Goal: Navigation & Orientation: Find specific page/section

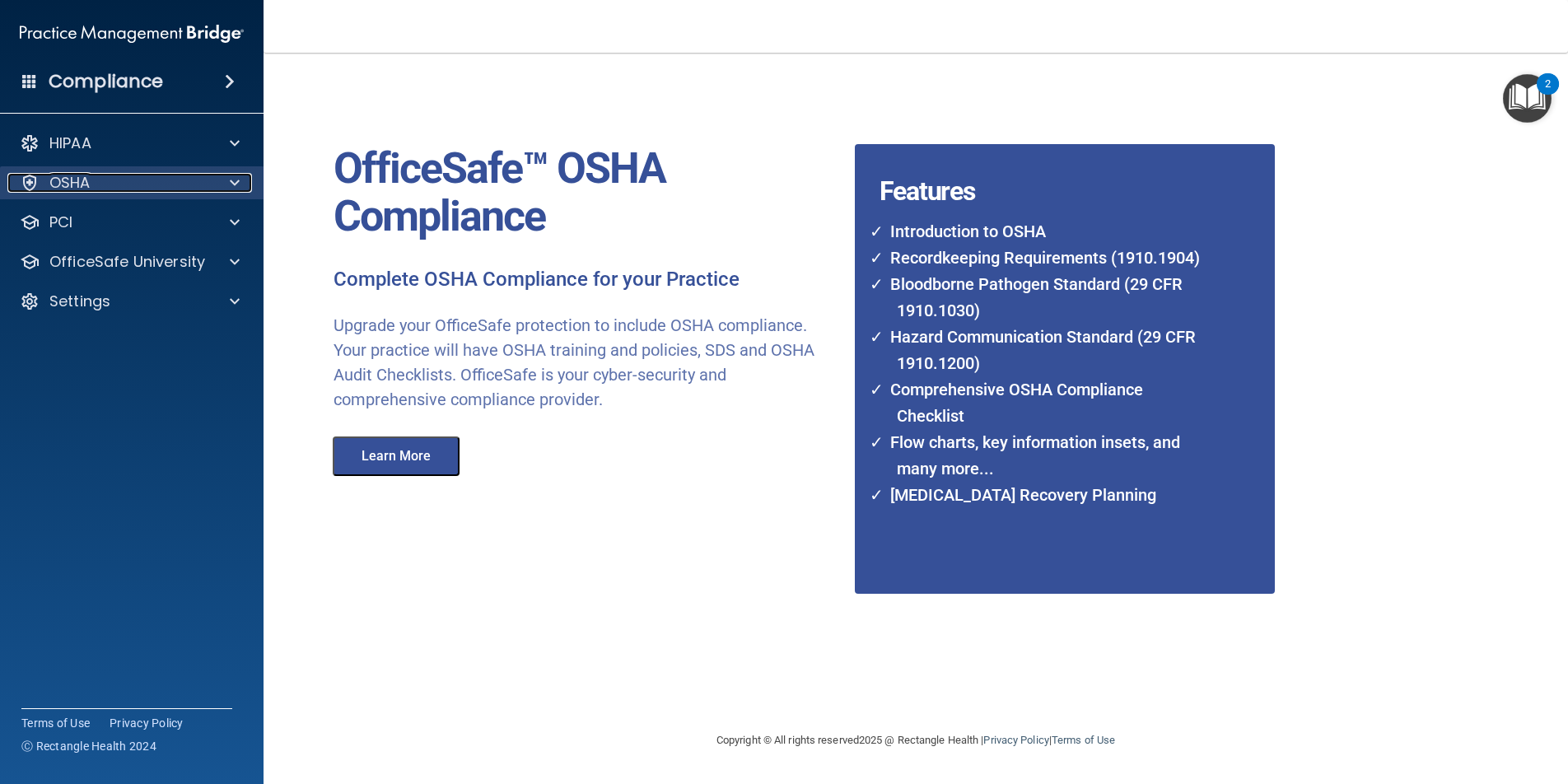
click at [103, 182] on div "OSHA" at bounding box center [109, 182] width 204 height 20
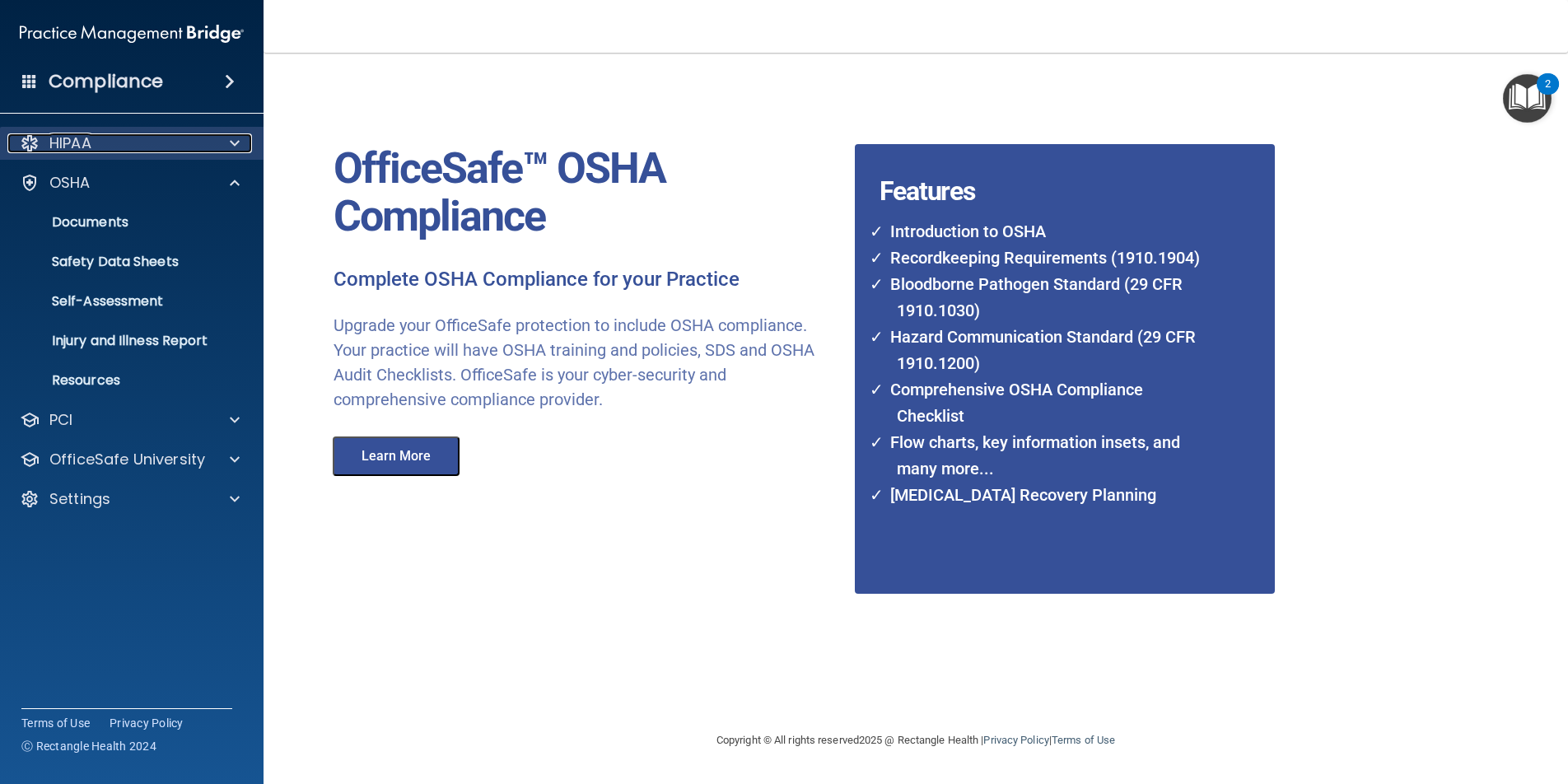
click at [105, 142] on div "HIPAA" at bounding box center [109, 143] width 204 height 20
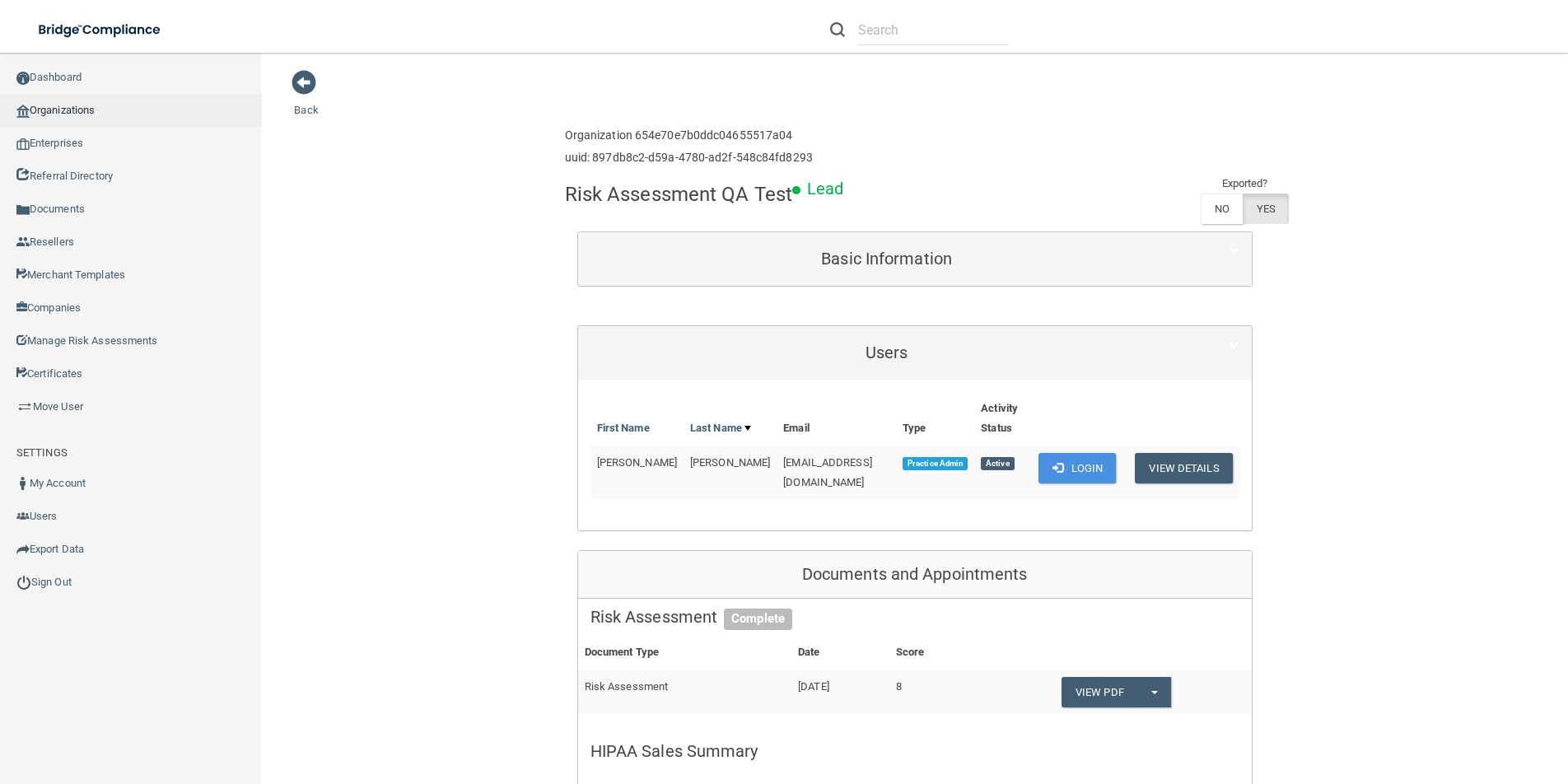
scroll to position [109, 0]
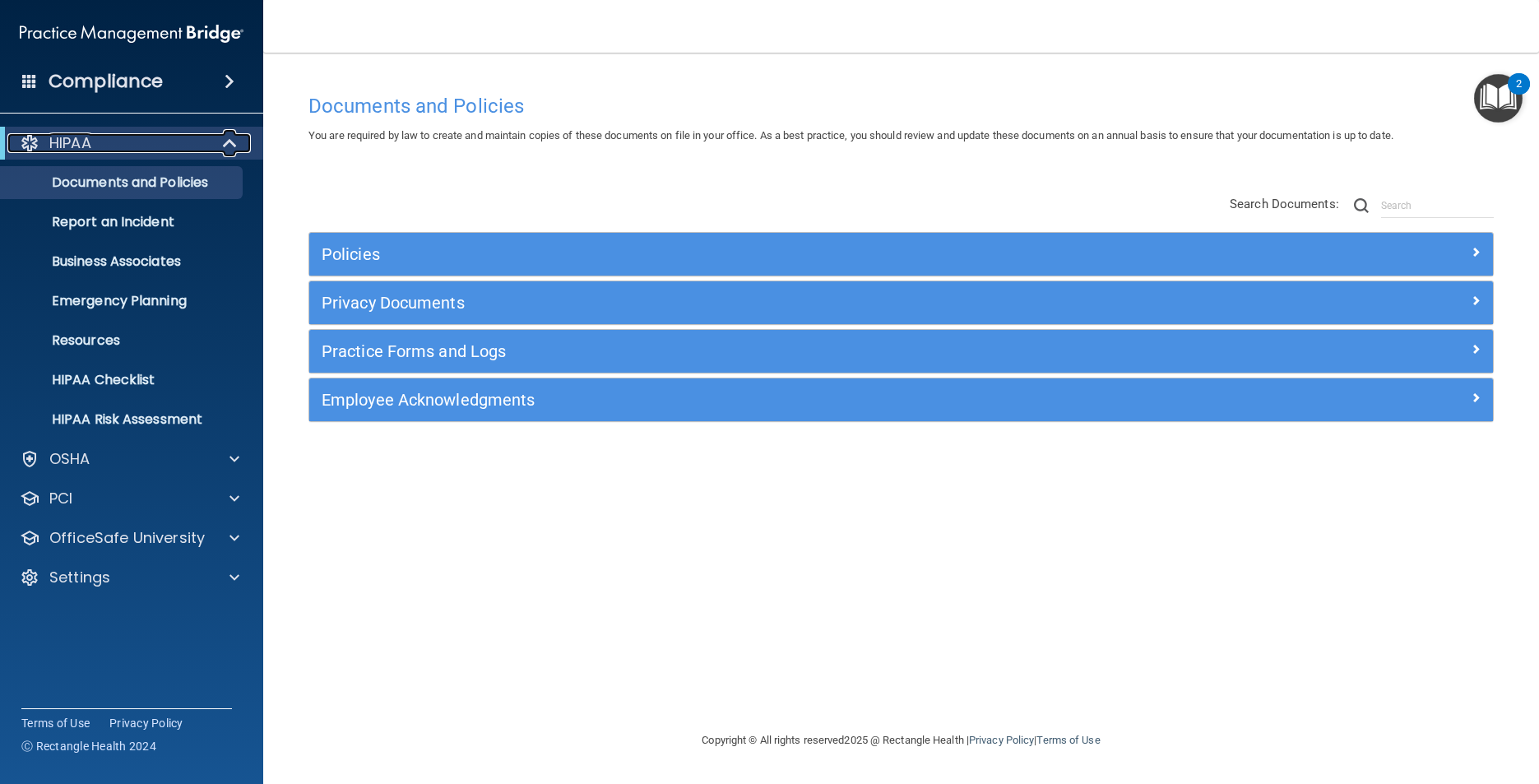
click at [235, 148] on span at bounding box center [232, 142] width 14 height 20
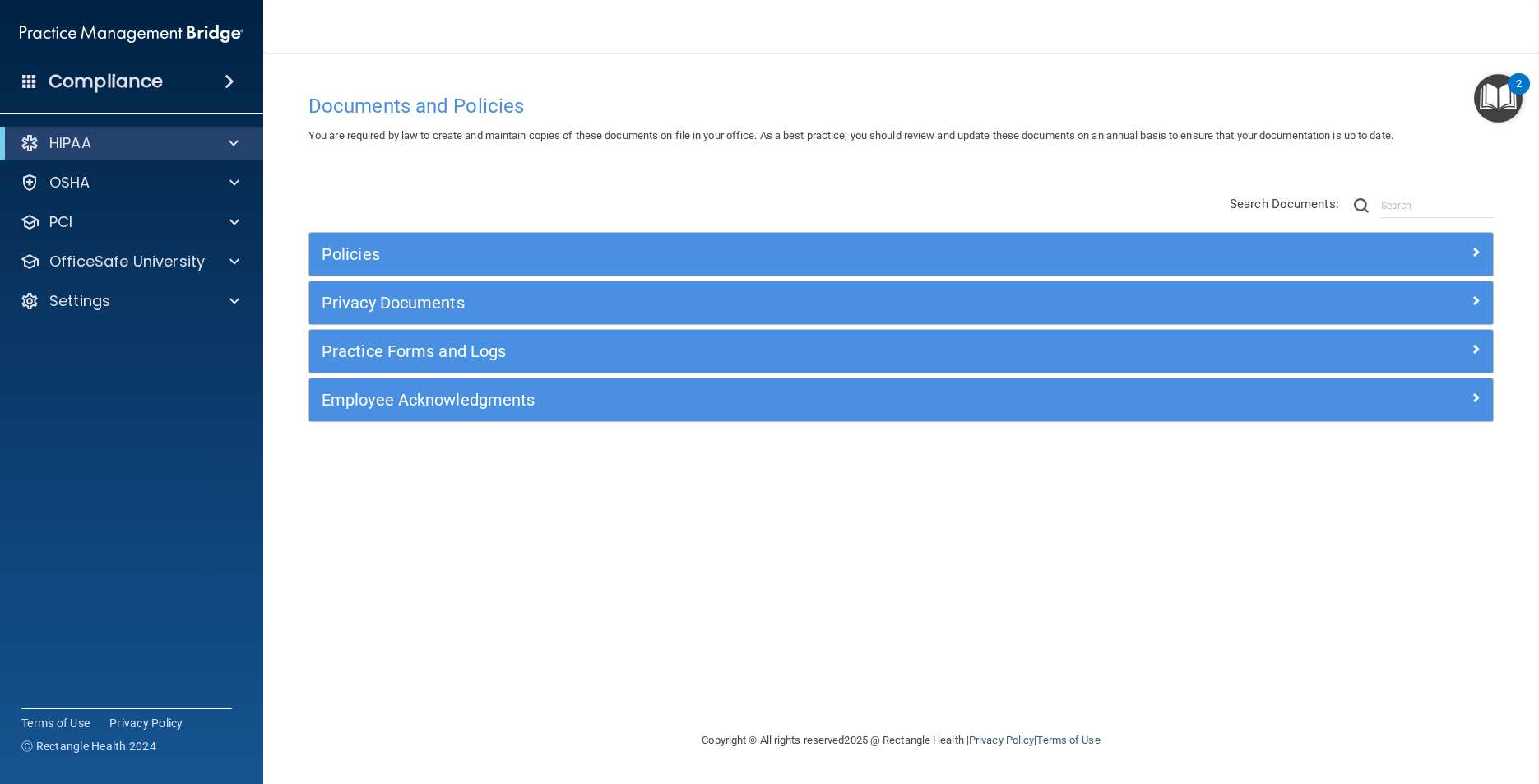
click at [225, 80] on span at bounding box center [230, 81] width 9 height 20
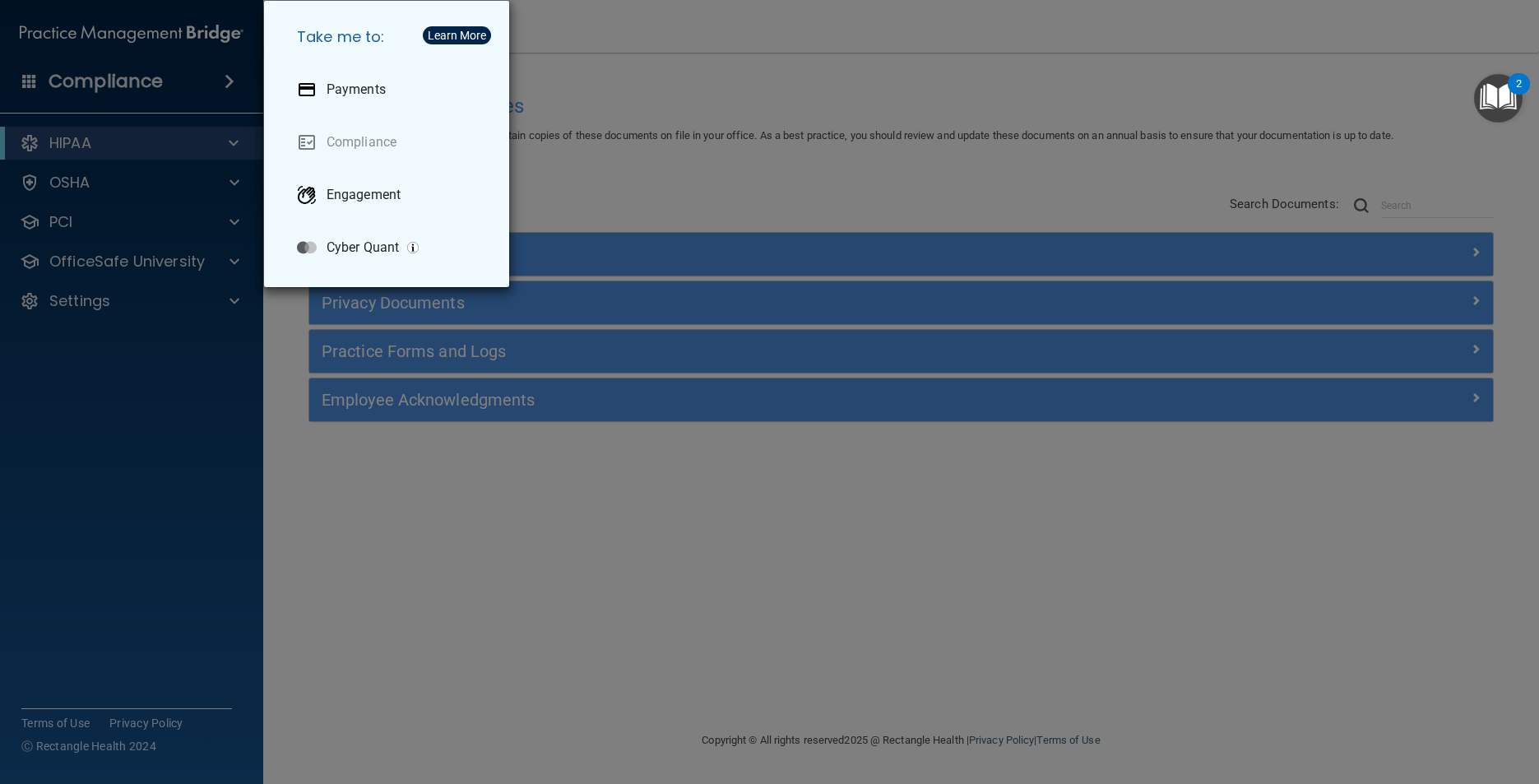
click at [762, 34] on div "Take me to: Payments Compliance Engagement Cyber Quant" at bounding box center [769, 392] width 1539 height 784
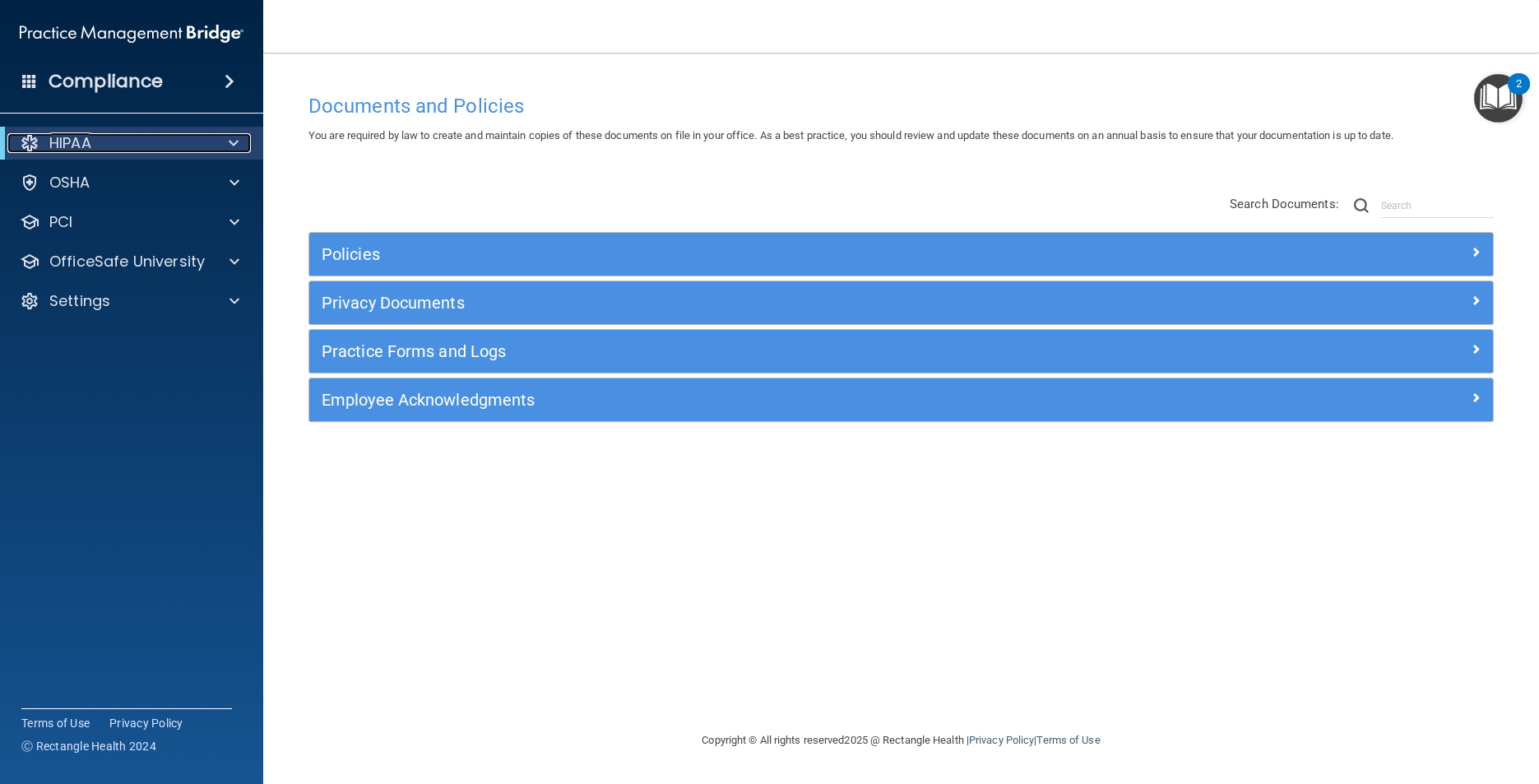
click at [182, 140] on div "HIPAA" at bounding box center [109, 142] width 203 height 20
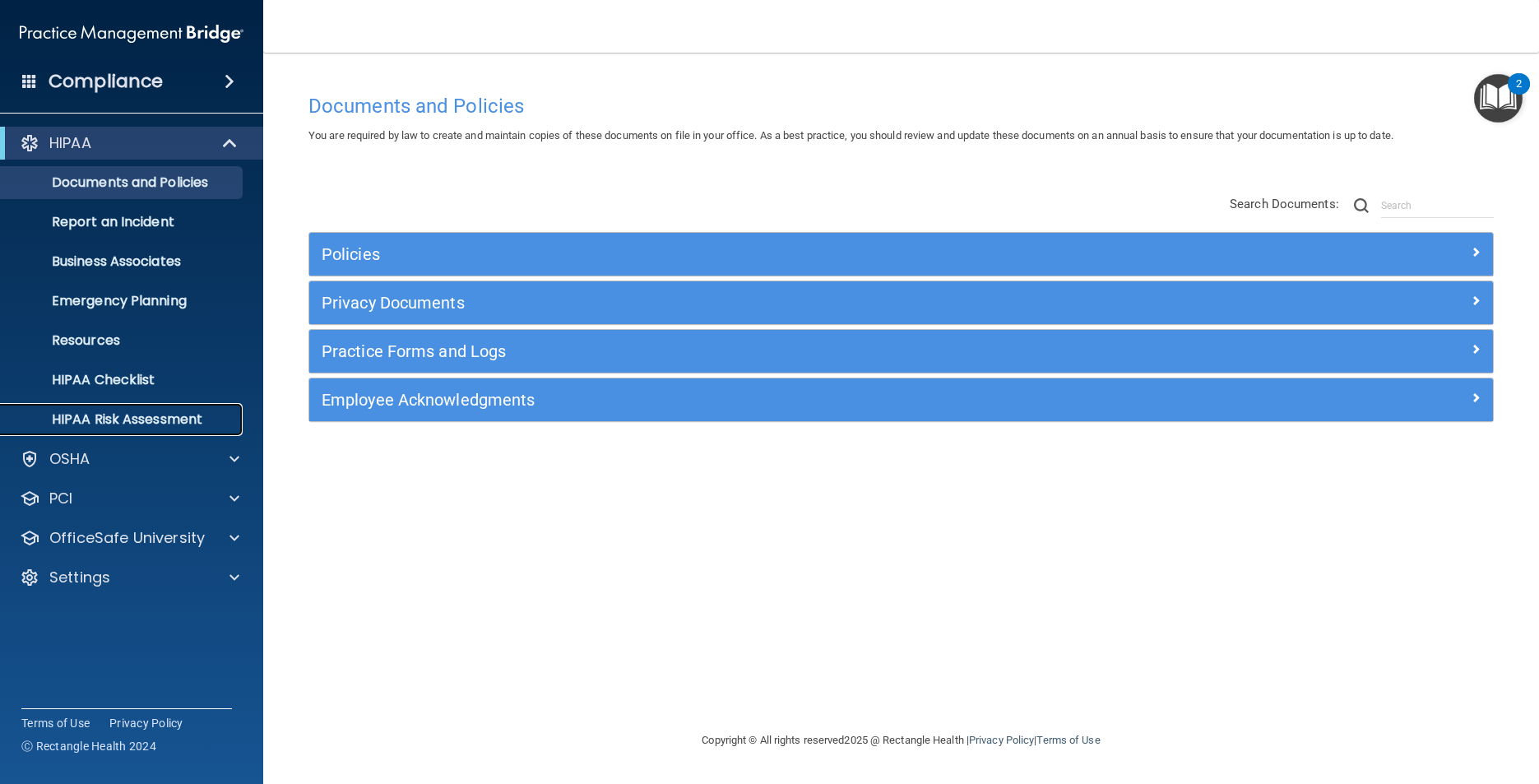
click at [167, 429] on link "HIPAA Risk Assessment" at bounding box center [113, 420] width 259 height 33
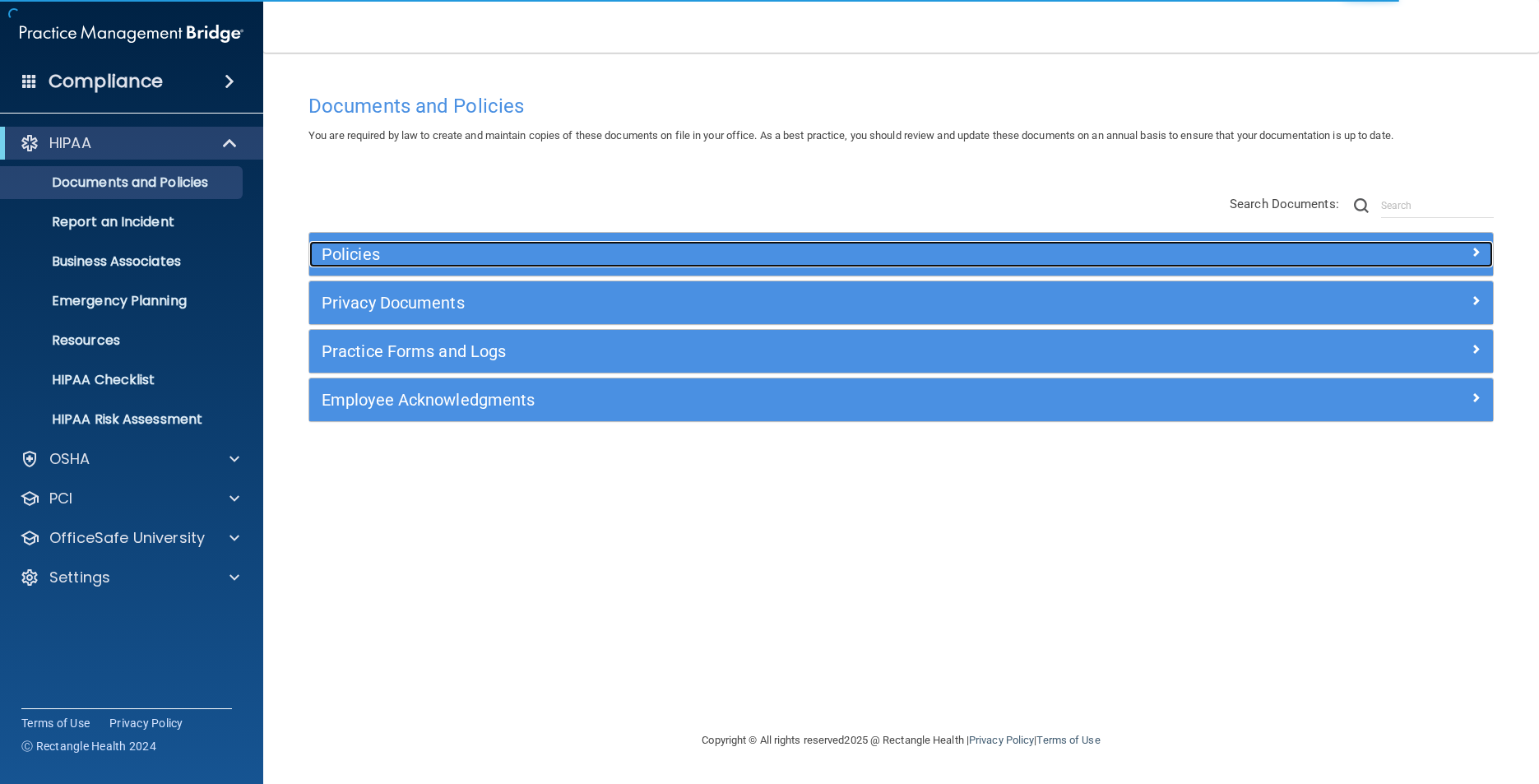
click at [371, 249] on h5 "Policies" at bounding box center [753, 253] width 863 height 18
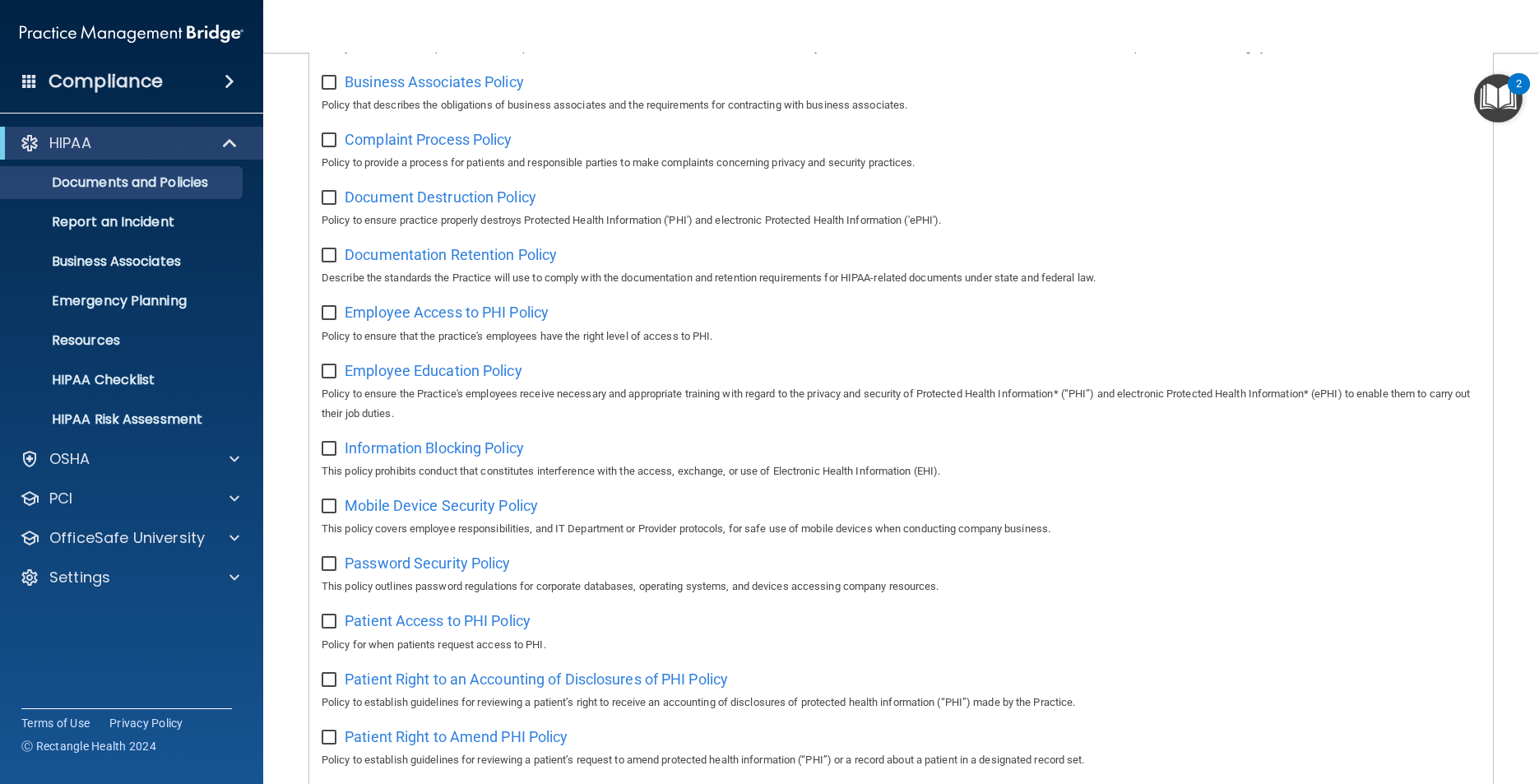
scroll to position [327, 0]
click at [488, 505] on span "Mobile Device Security Policy" at bounding box center [441, 504] width 194 height 17
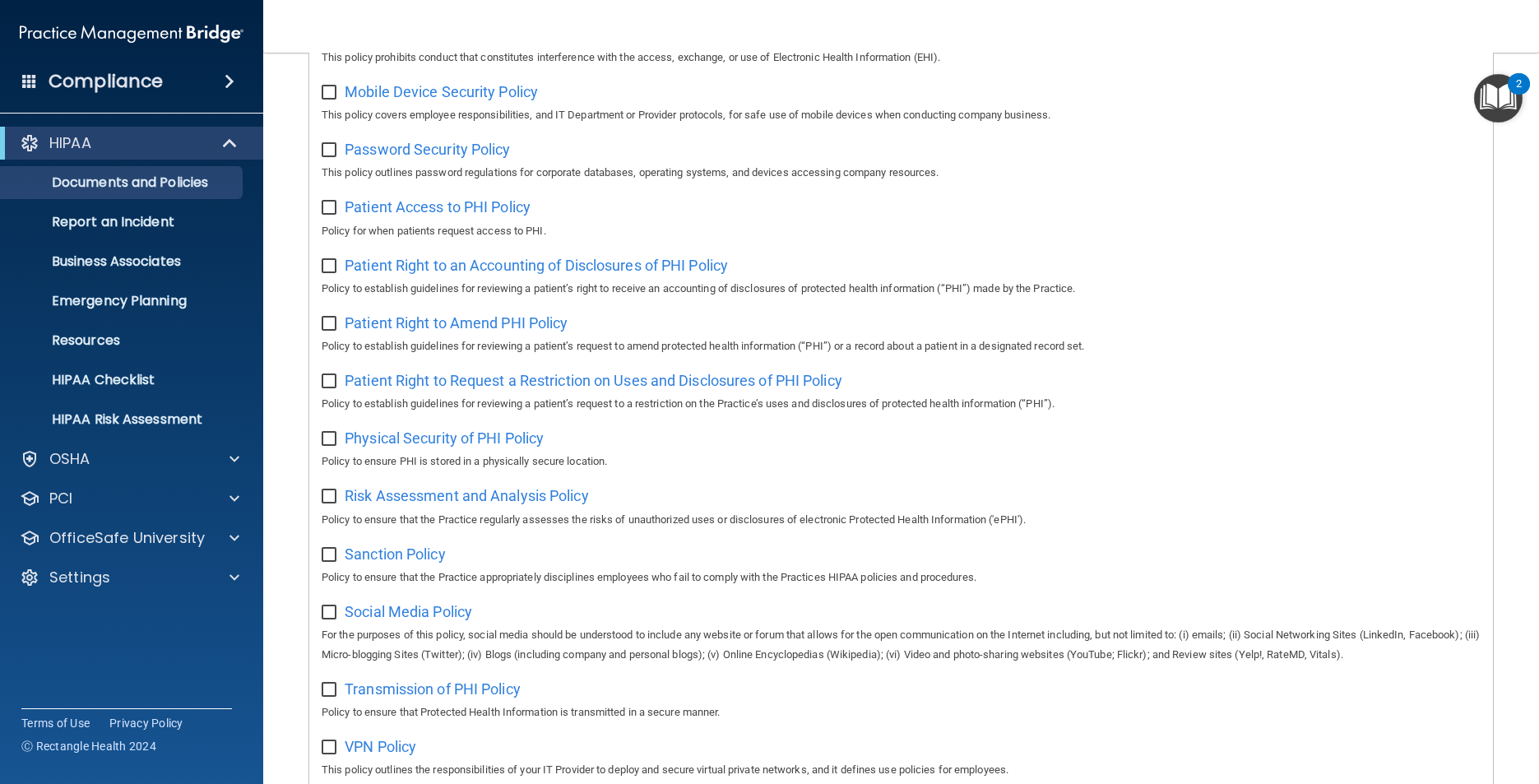
scroll to position [972, 0]
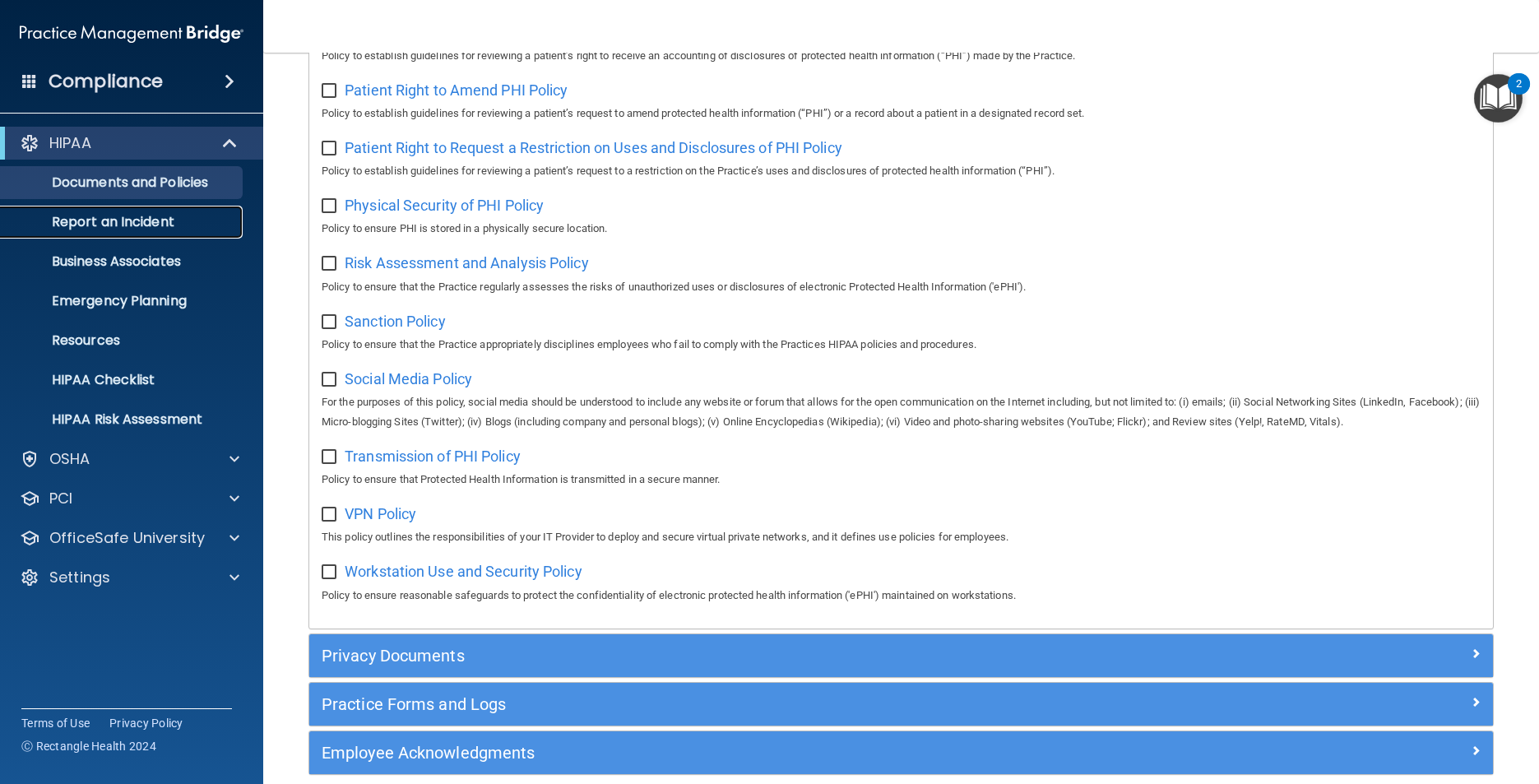
click at [139, 224] on p "Report an Incident" at bounding box center [122, 221] width 225 height 16
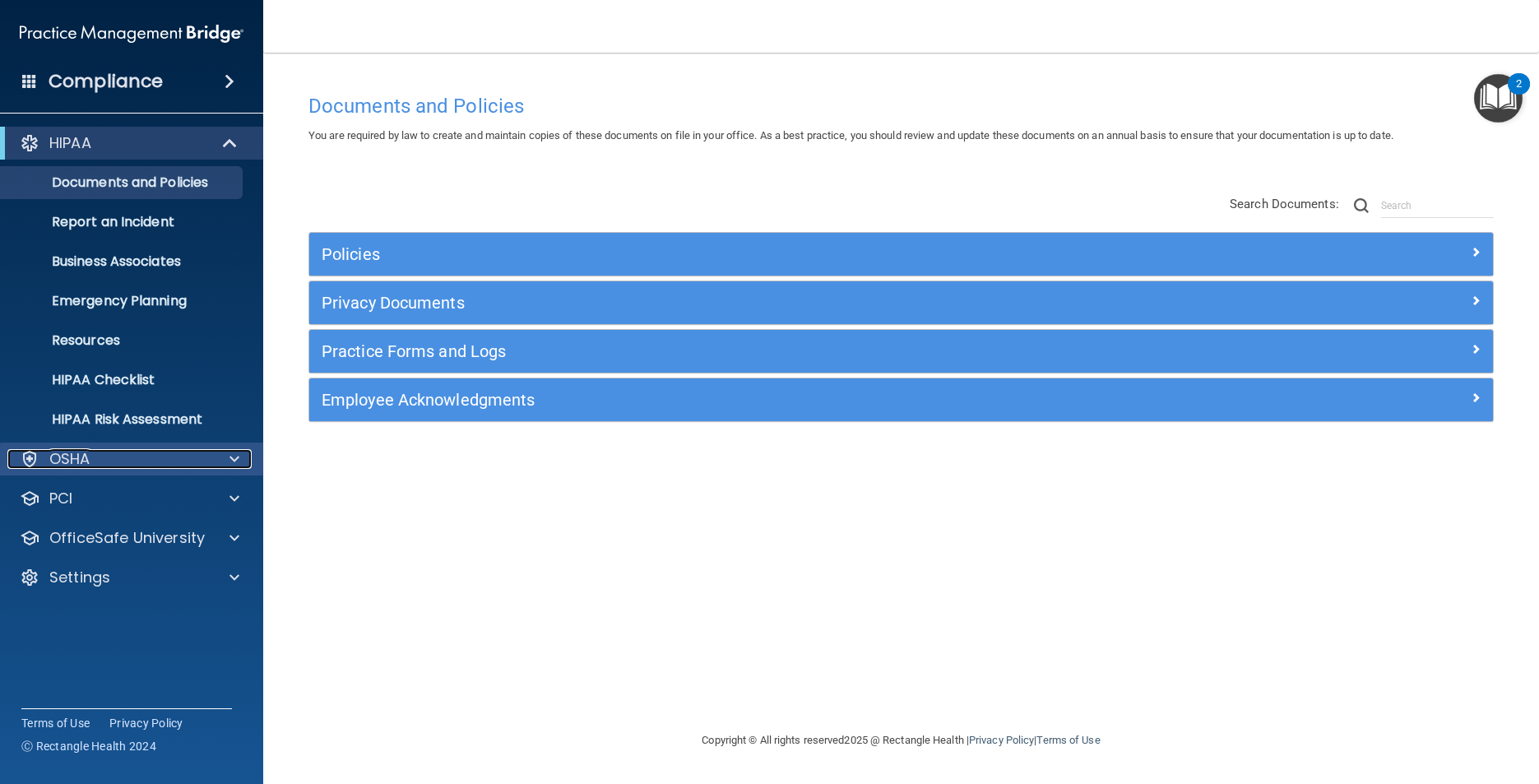
click at [154, 464] on div "OSHA" at bounding box center [109, 458] width 204 height 20
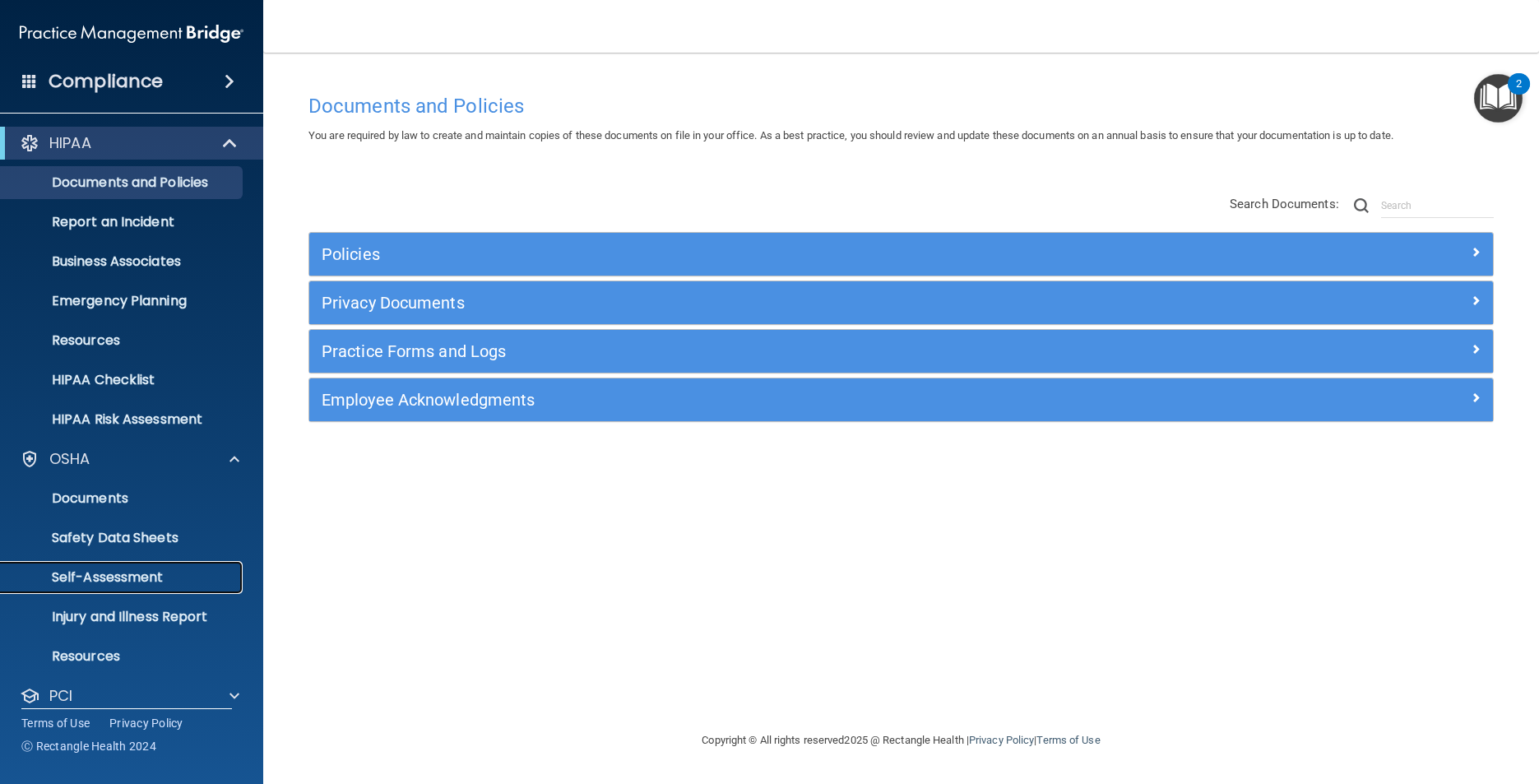
click at [159, 575] on p "Self-Assessment" at bounding box center [122, 577] width 225 height 16
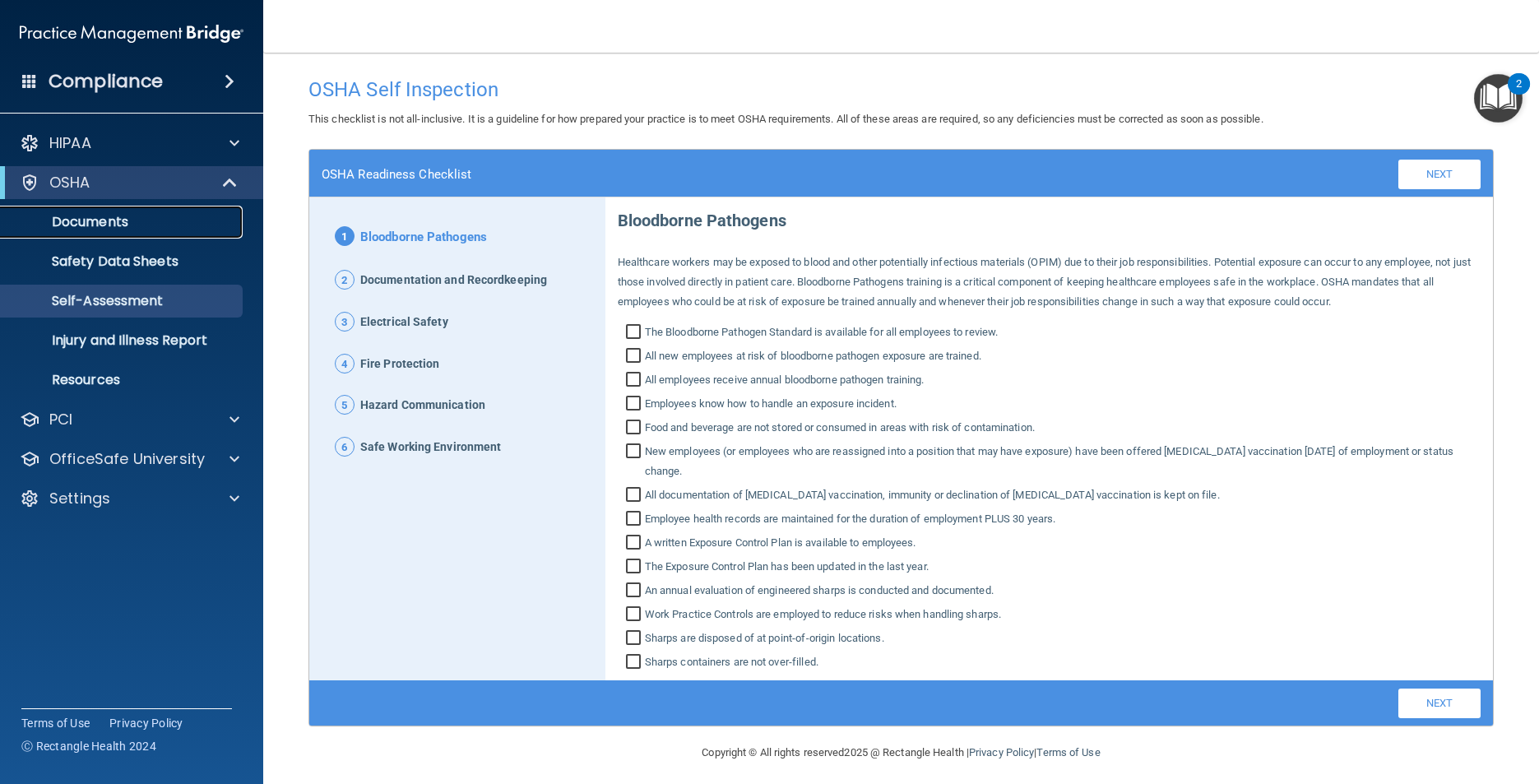
click at [95, 222] on p "Documents" at bounding box center [122, 221] width 225 height 16
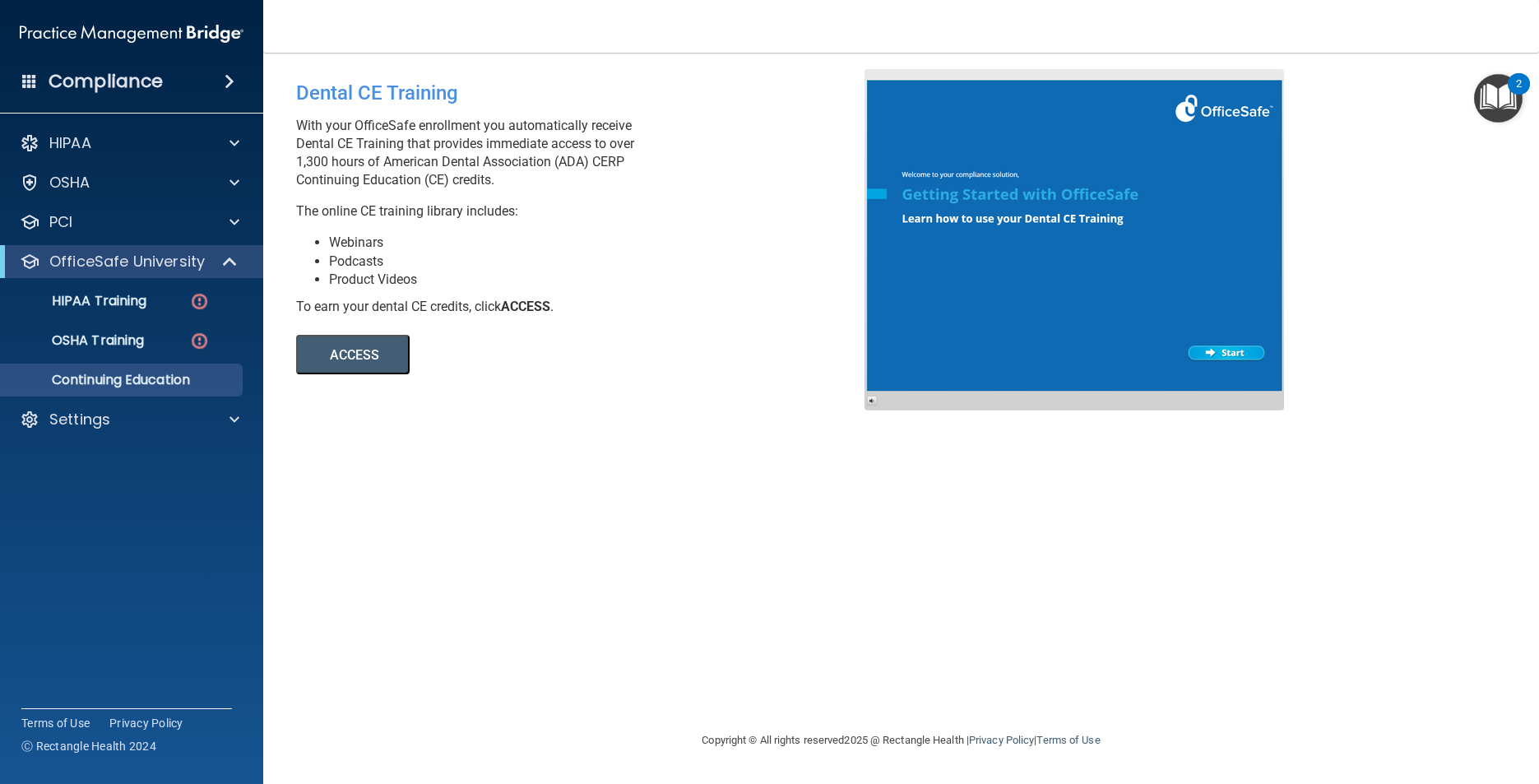
click at [354, 368] on button "ACCESS" at bounding box center [353, 355] width 114 height 40
click at [232, 78] on span at bounding box center [230, 81] width 9 height 20
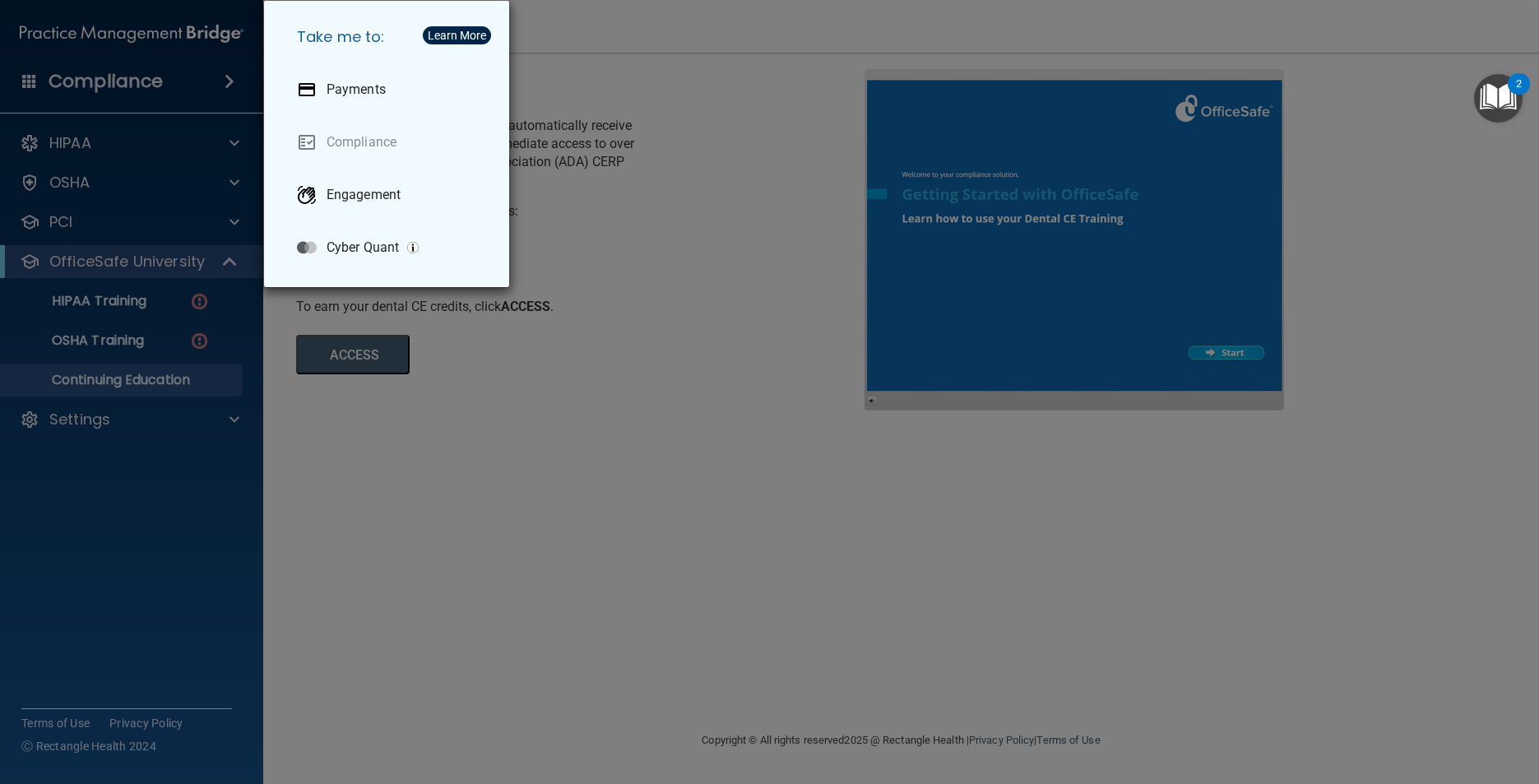
click at [232, 78] on div "Take me to: Payments Compliance Engagement Cyber Quant" at bounding box center [769, 392] width 1539 height 784
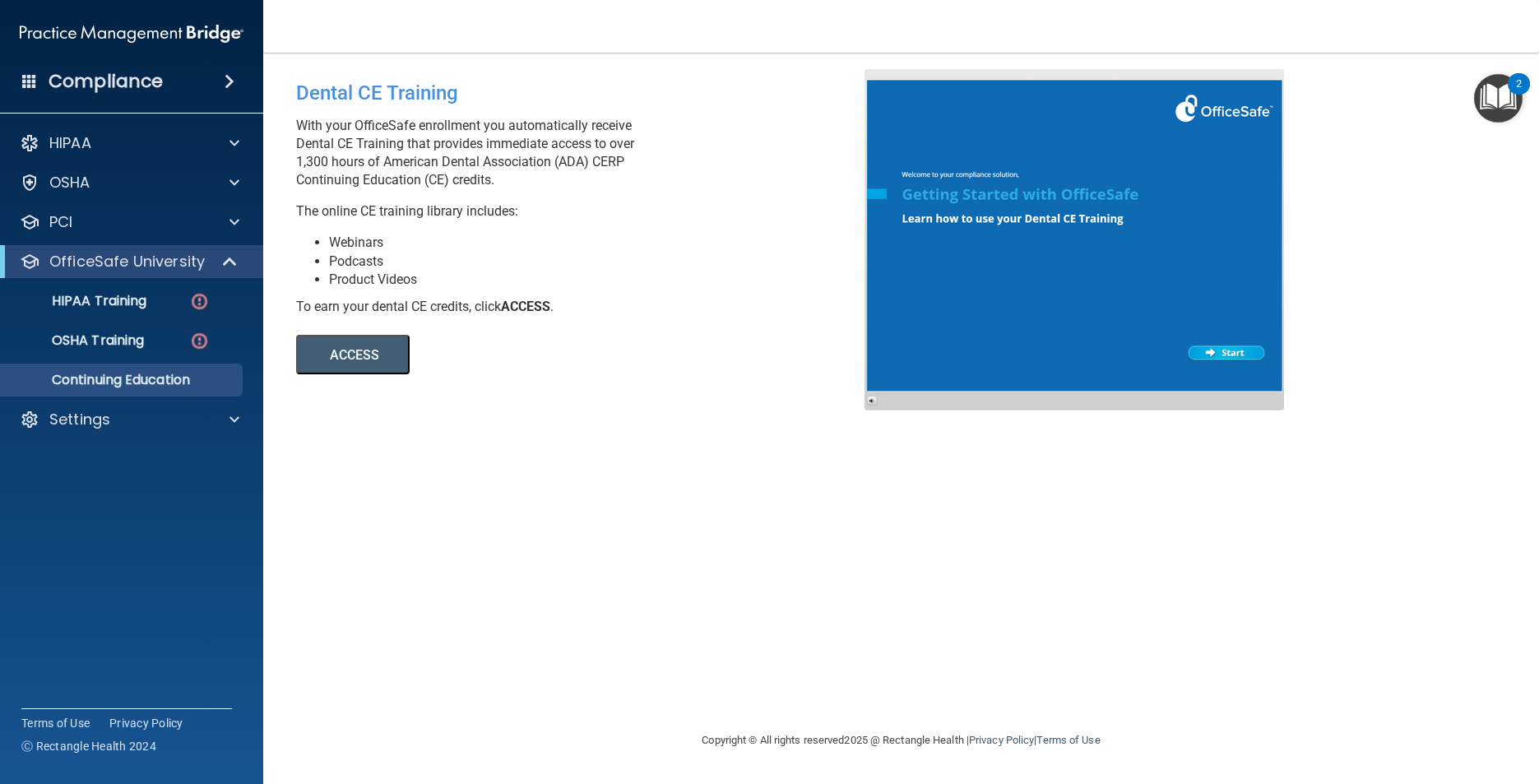
click at [232, 78] on span at bounding box center [230, 81] width 9 height 20
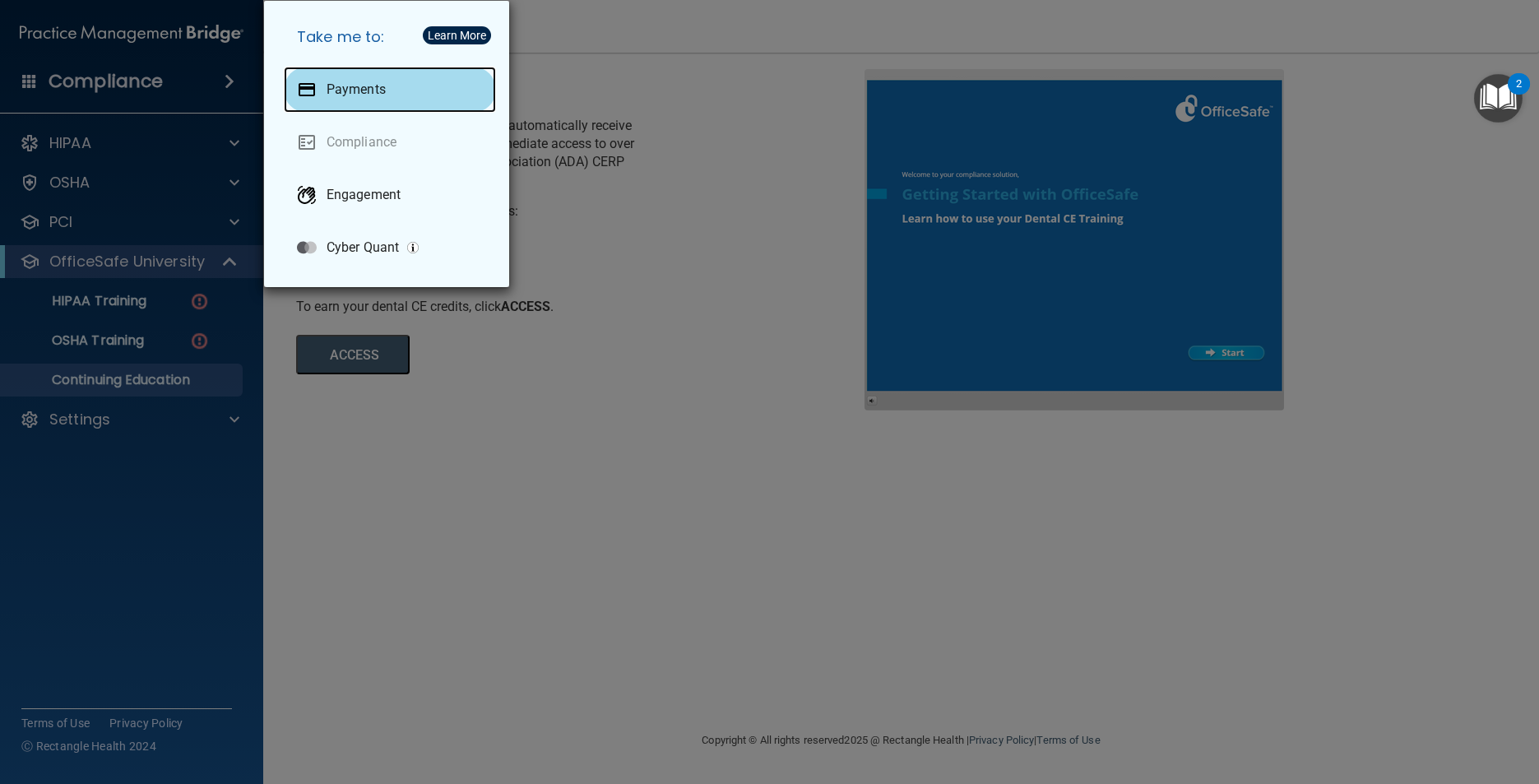
click at [368, 89] on p "Payments" at bounding box center [356, 89] width 59 height 16
click at [725, 188] on div "Take me to: Payments Compliance Engagement Cyber Quant" at bounding box center [769, 392] width 1539 height 784
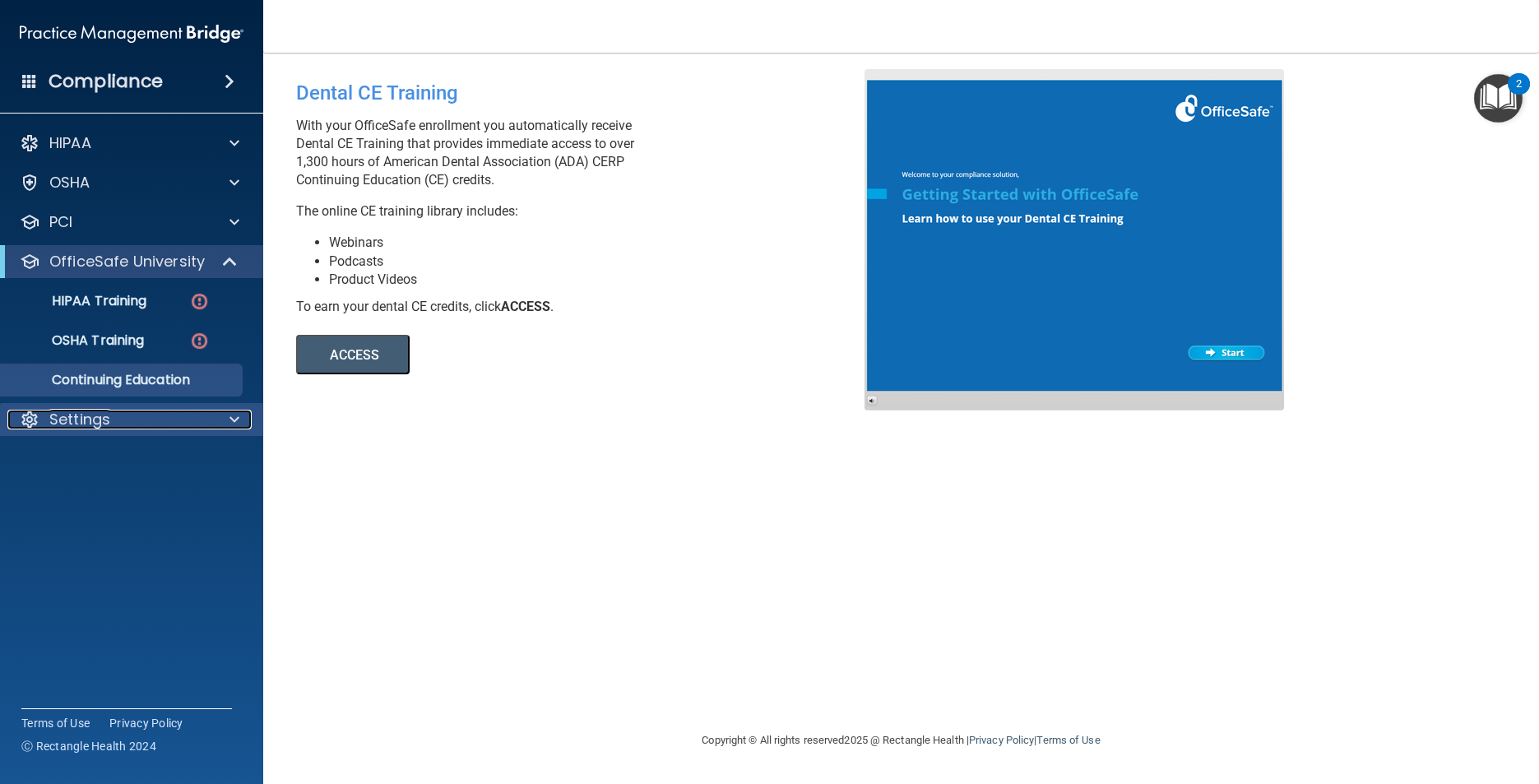
click at [126, 428] on div "Settings" at bounding box center [109, 420] width 204 height 20
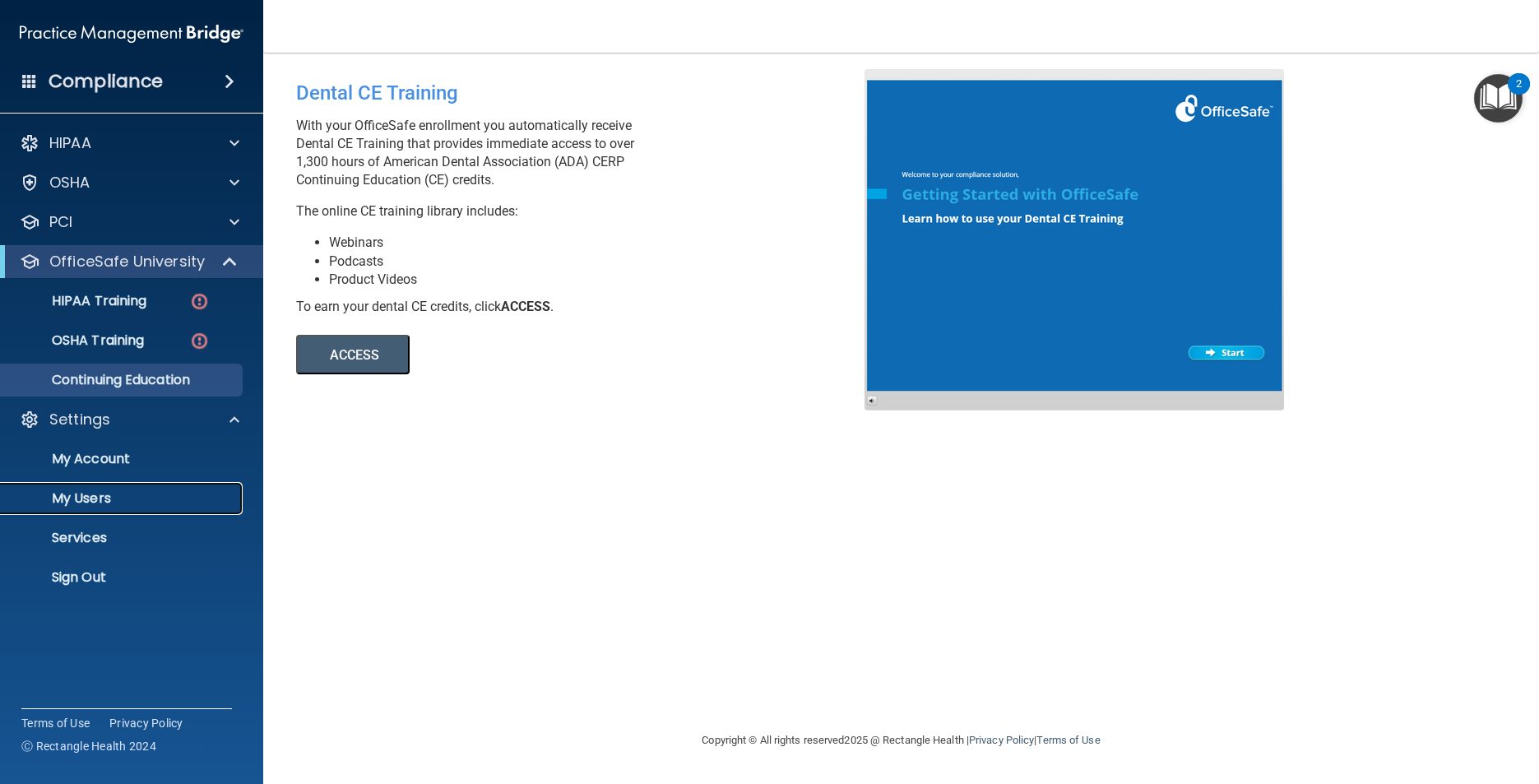
click at [109, 496] on p "My Users" at bounding box center [122, 498] width 225 height 16
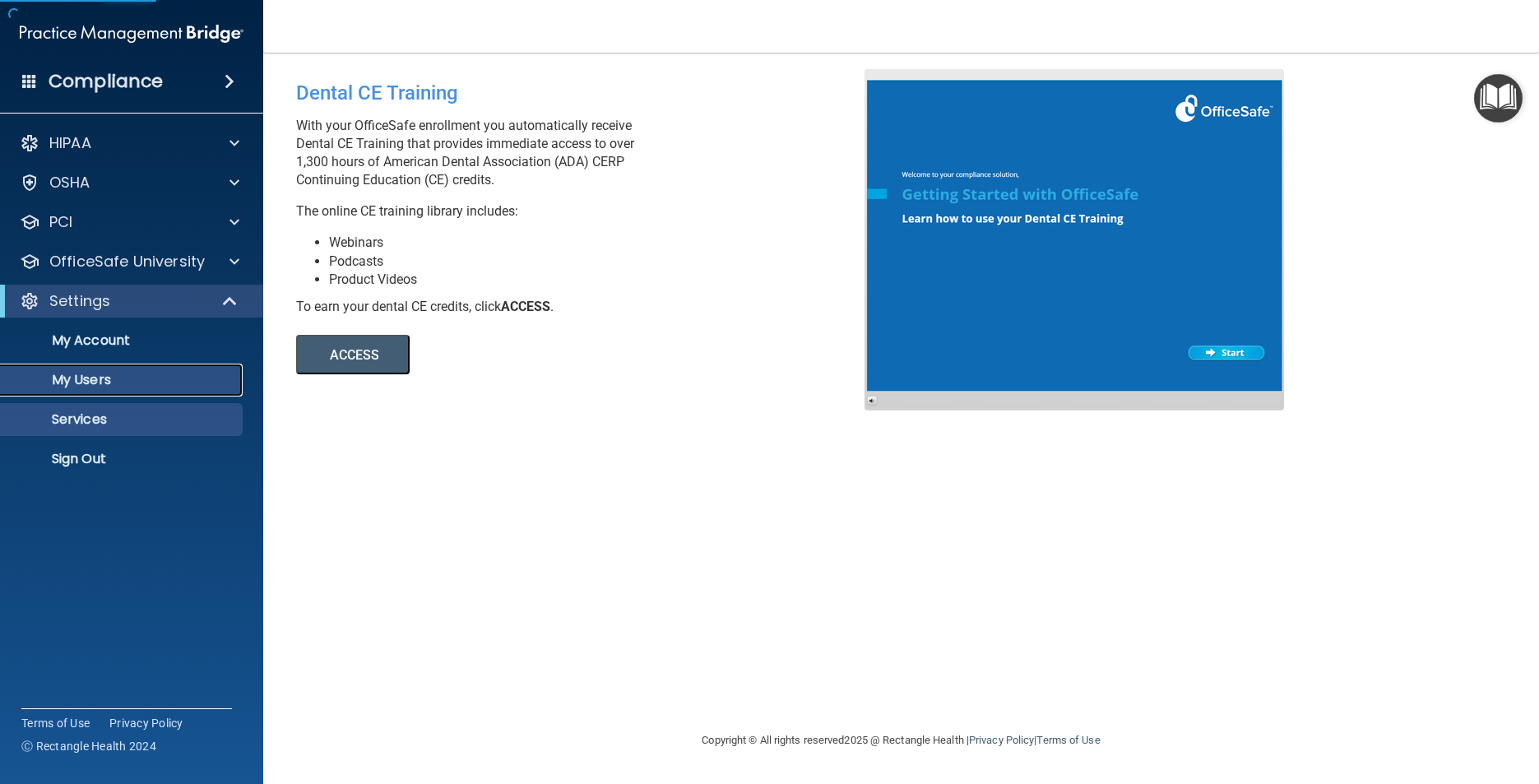
select select "20"
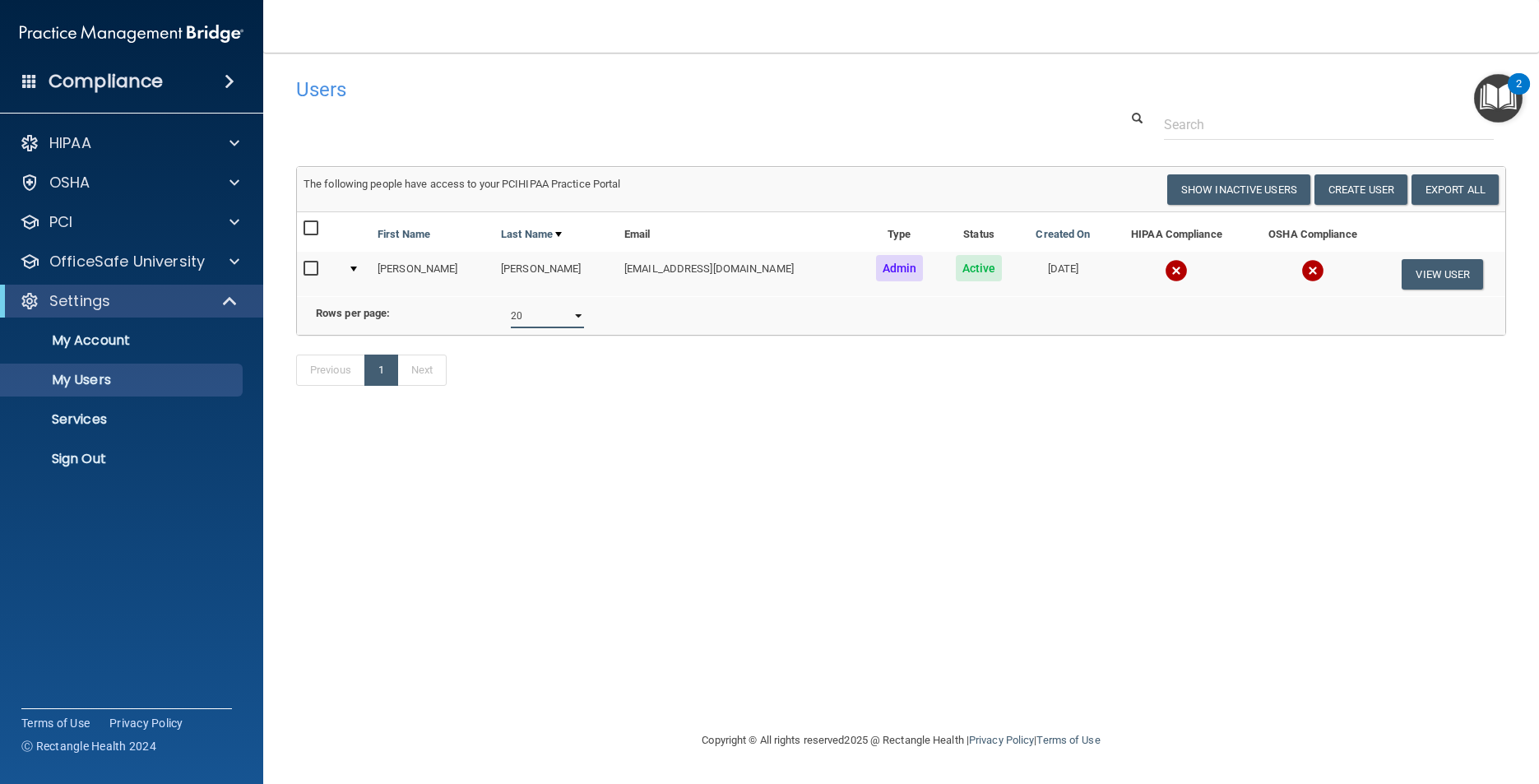
click at [581, 328] on select "10 20 30 40 all" at bounding box center [547, 316] width 73 height 25
click at [1444, 281] on button "View User" at bounding box center [1443, 274] width 82 height 30
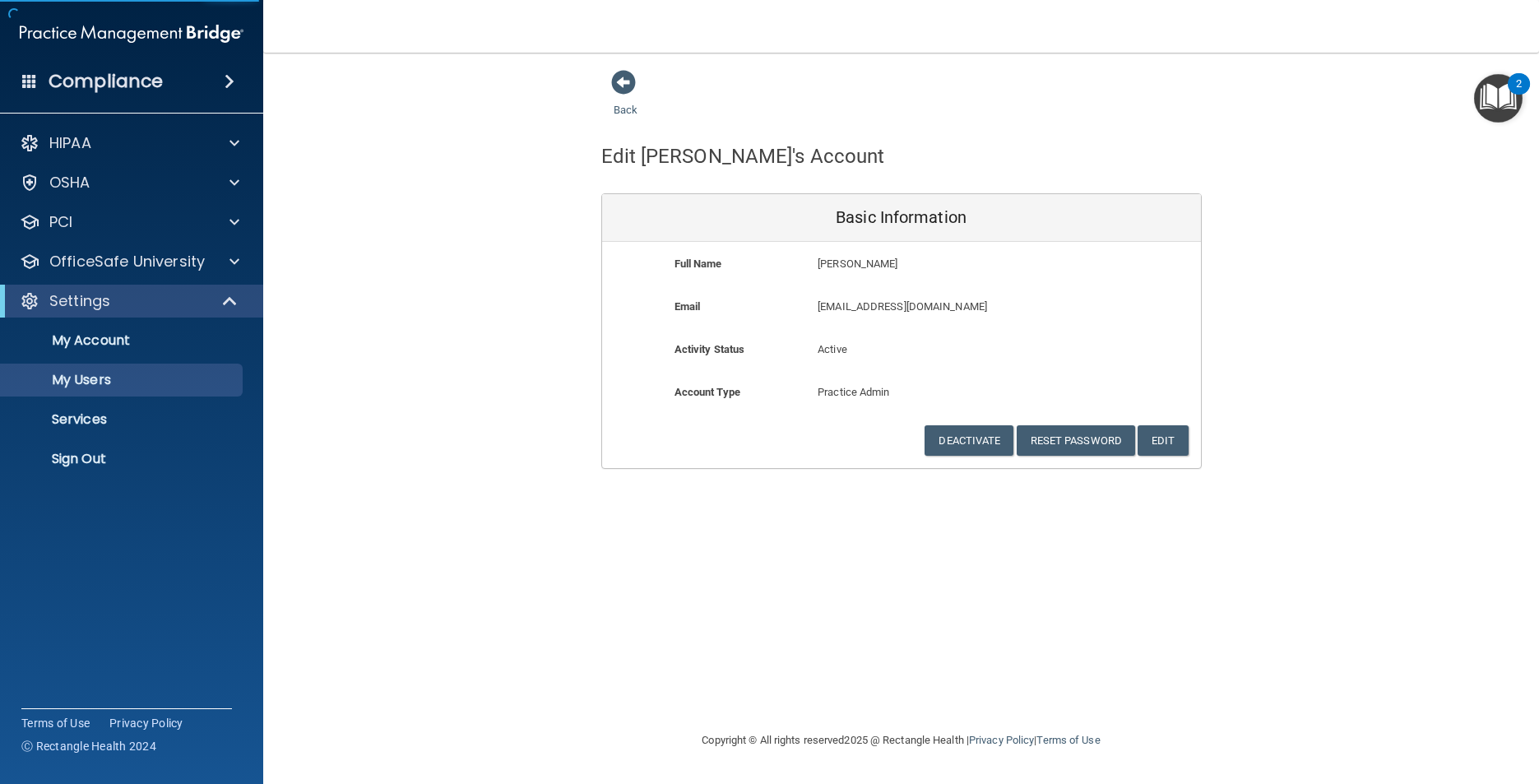
select select "20"
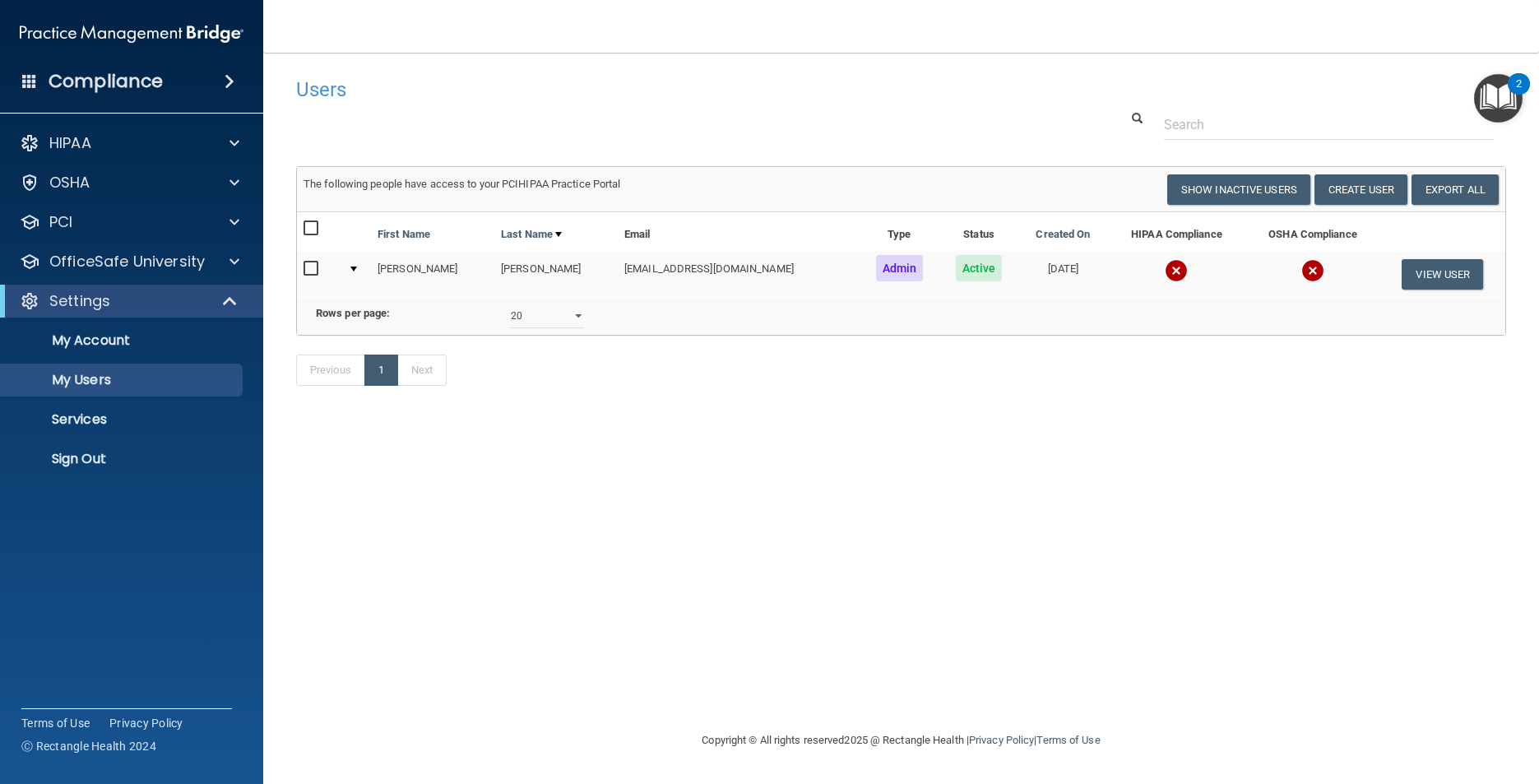
click at [1502, 101] on img "Open Resource Center, 2 new notifications" at bounding box center [1498, 98] width 48 height 48
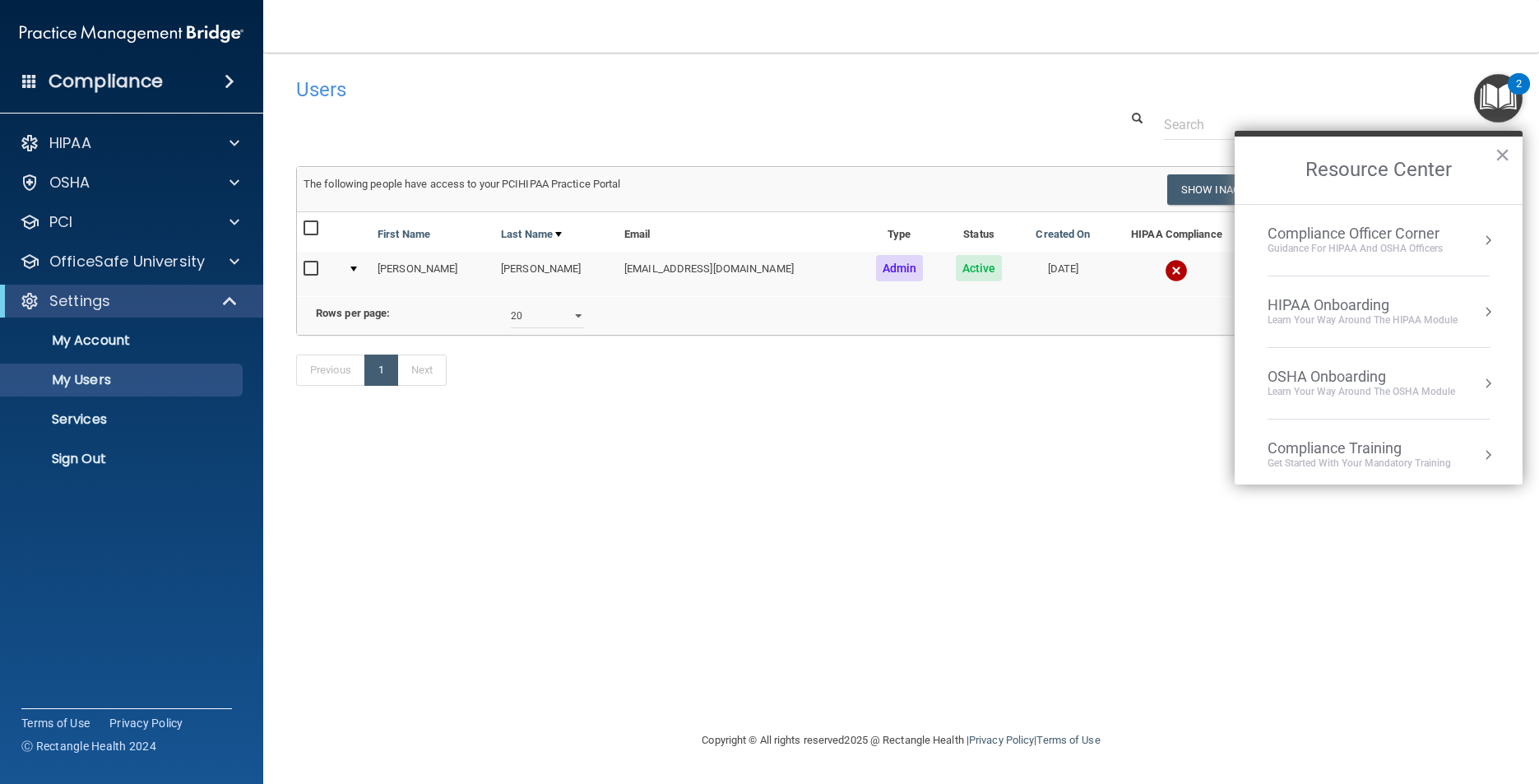
click at [1429, 585] on div "Users Success! New user created. × Error! The user couldn't be created. × Succe…" at bounding box center [901, 391] width 1211 height 644
click at [957, 546] on div "Users Success! New user created. × Error! The user couldn't be created. × Succe…" at bounding box center [901, 391] width 1211 height 644
click at [221, 73] on div "Compliance" at bounding box center [131, 82] width 263 height 36
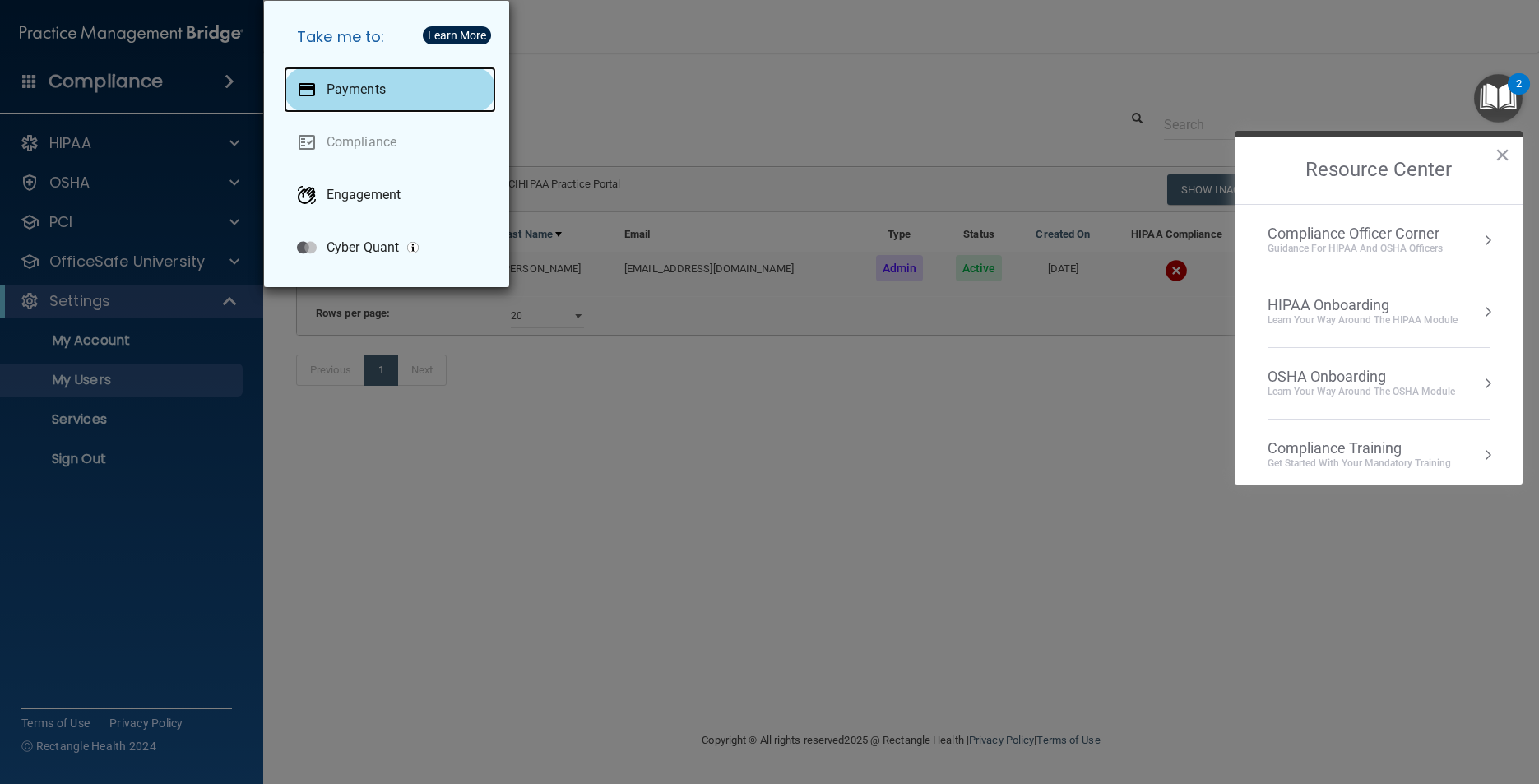
click at [318, 83] on div "Payments" at bounding box center [390, 89] width 213 height 47
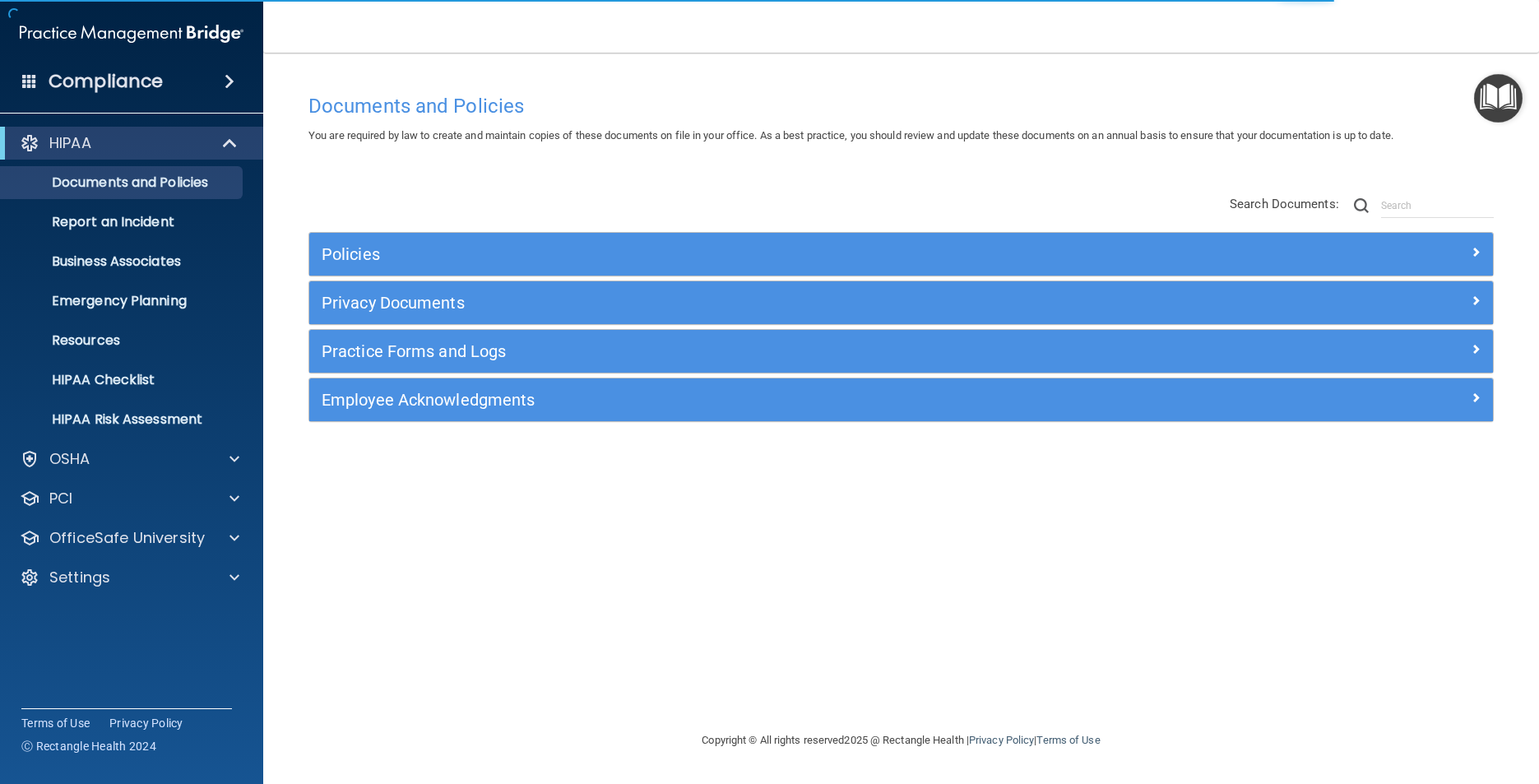
click at [225, 83] on span at bounding box center [230, 81] width 9 height 20
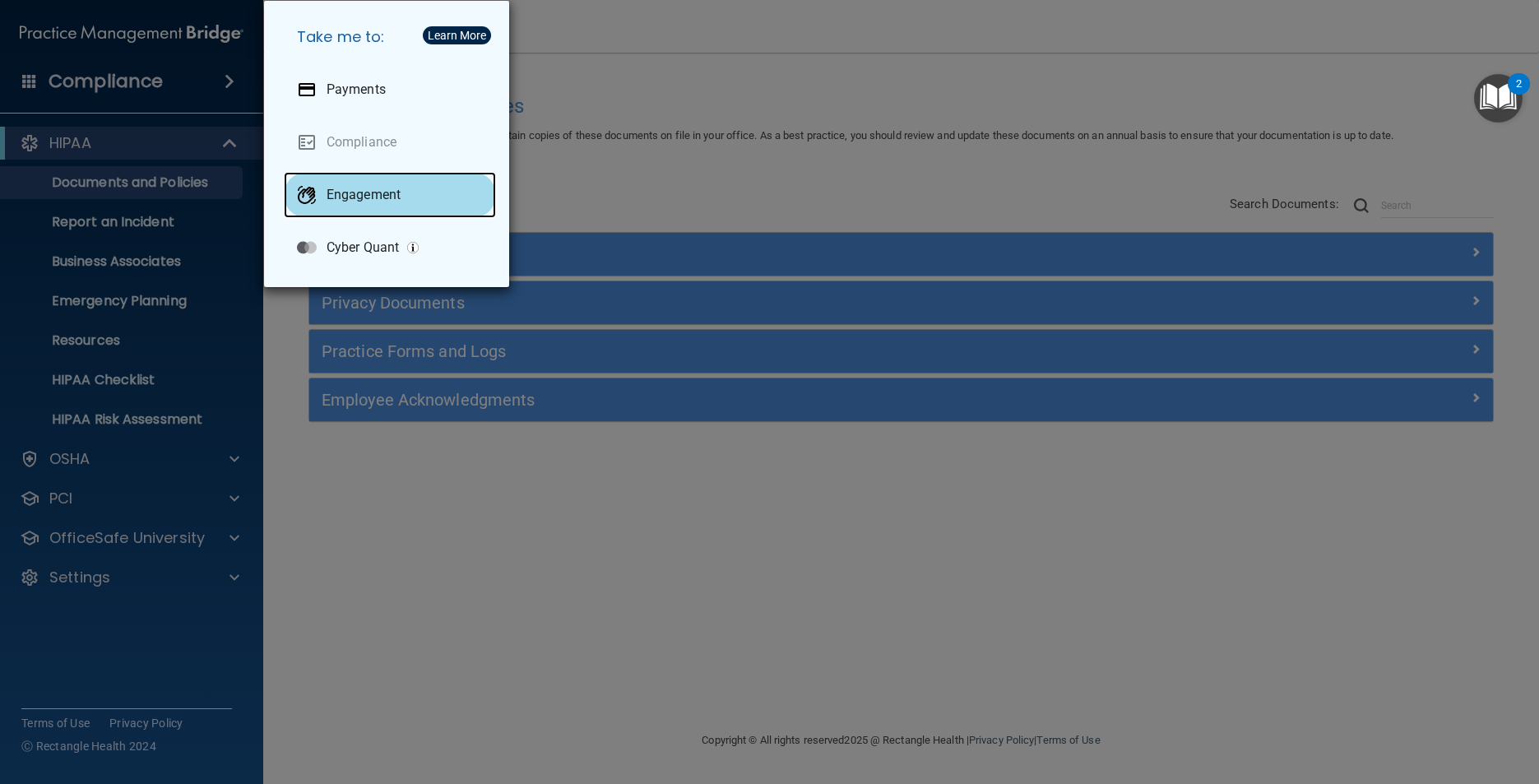
click at [377, 187] on p "Engagement" at bounding box center [364, 195] width 74 height 16
click at [591, 150] on div "Take me to: Payments Compliance Engagement Cyber Quant" at bounding box center [769, 392] width 1539 height 784
